Goal: Find specific page/section: Find specific page/section

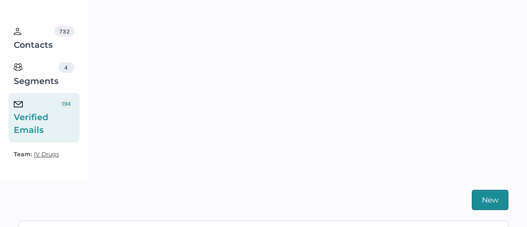
scroll to position [194, 0]
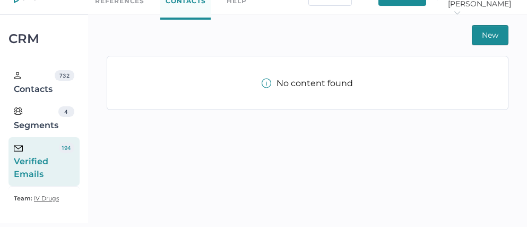
scroll to position [25, 0]
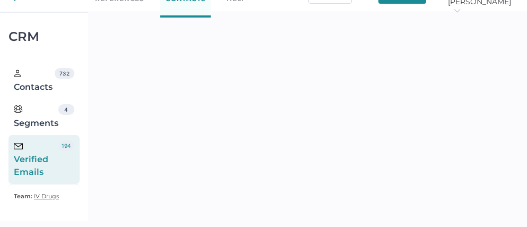
click at [45, 147] on div "Verified Emails" at bounding box center [36, 159] width 45 height 38
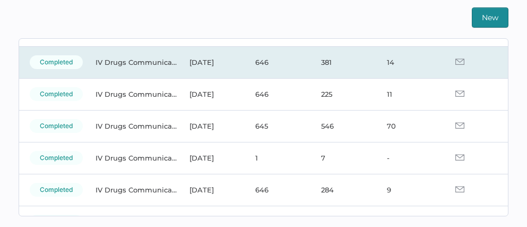
scroll to position [69, 0]
